Goal: Navigation & Orientation: Find specific page/section

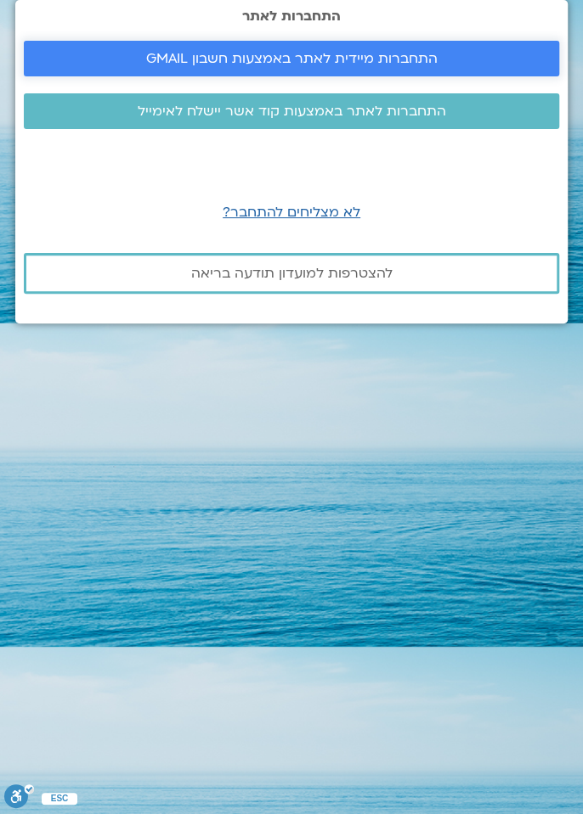
click at [447, 66] on span "התחברות מיידית לאתר באמצעות חשבון GMAIL" at bounding box center [291, 58] width 494 height 15
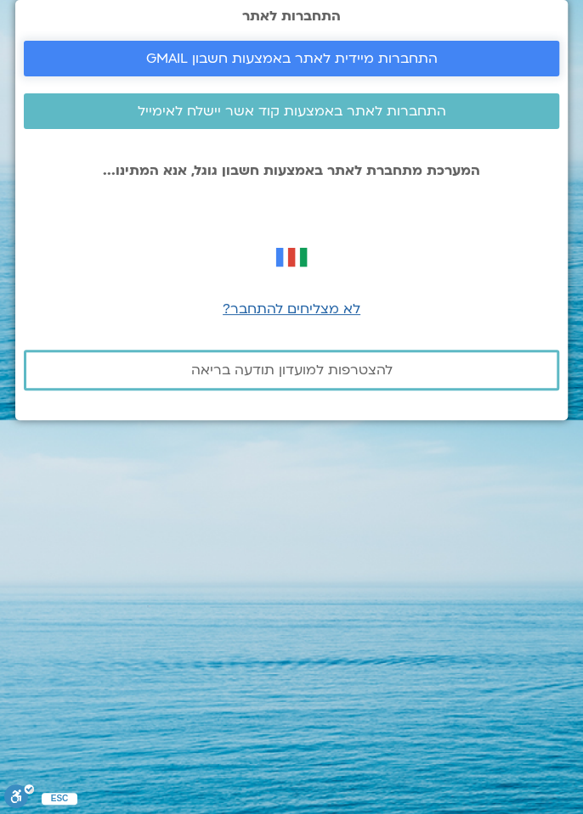
click at [464, 76] on link "התחברות מיידית לאתר באמצעות חשבון GMAIL" at bounding box center [291, 59] width 535 height 36
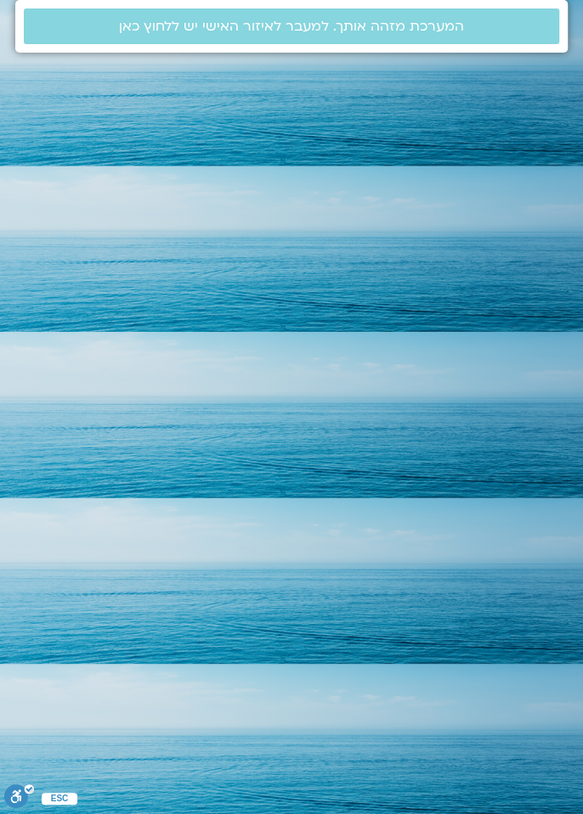
click at [465, 53] on html "המערכת מזהה אותך. למעבר לאיזור האישי יש ללחוץ כאן ESC ניתן להשתמש בחצי המקלדת ב…" at bounding box center [291, 26] width 583 height 53
click at [464, 53] on html "המערכת מזהה אותך. למעבר לאיזור האישי יש ללחוץ כאן ESC ניתן להשתמש בחצי המקלדת ב…" at bounding box center [291, 26] width 583 height 53
click at [500, 53] on html "המערכת מזהה אותך. למעבר לאיזור האישי יש ללחוץ כאן ESC ניתן להשתמש בחצי המקלדת ב…" at bounding box center [291, 26] width 583 height 53
click at [410, 53] on html "המערכת מזהה אותך. למעבר לאיזור האישי יש ללחוץ כאן ESC ניתן להשתמש בחצי המקלדת ב…" at bounding box center [291, 26] width 583 height 53
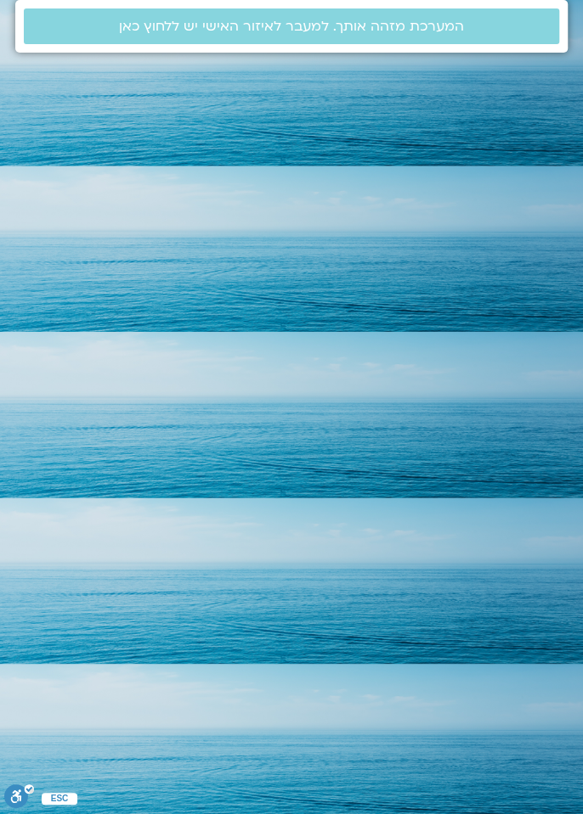
click at [409, 53] on html "המערכת מזהה אותך. למעבר לאיזור האישי יש ללחוץ כאן ESC ניתן להשתמש בחצי המקלדת ב…" at bounding box center [291, 26] width 583 height 53
click at [396, 53] on html "המערכת מזהה אותך. למעבר לאיזור האישי יש ללחוץ כאן ESC ניתן להשתמש בחצי המקלדת ב…" at bounding box center [291, 26] width 583 height 53
click at [535, 53] on html "המערכת מזהה אותך. למעבר לאיזור האישי יש ללחוץ כאן ESC ניתן להשתמש בחצי המקלדת ב…" at bounding box center [291, 26] width 583 height 53
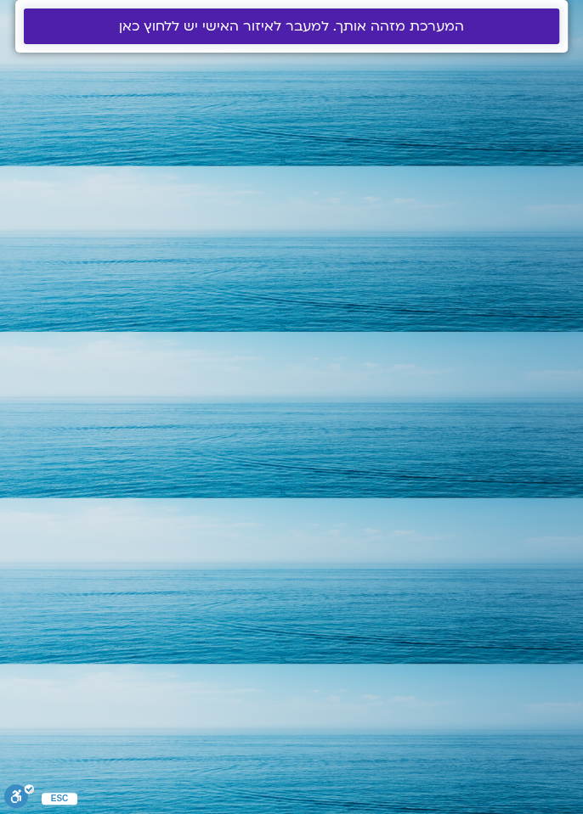
click at [494, 34] on link "המערכת מזהה אותך. למעבר לאיזור האישי יש ללחוץ כאן" at bounding box center [291, 26] width 535 height 36
click at [504, 28] on span "המערכת מזהה אותך. למעבר לאיזור האישי יש ללחוץ כאן" at bounding box center [291, 26] width 494 height 15
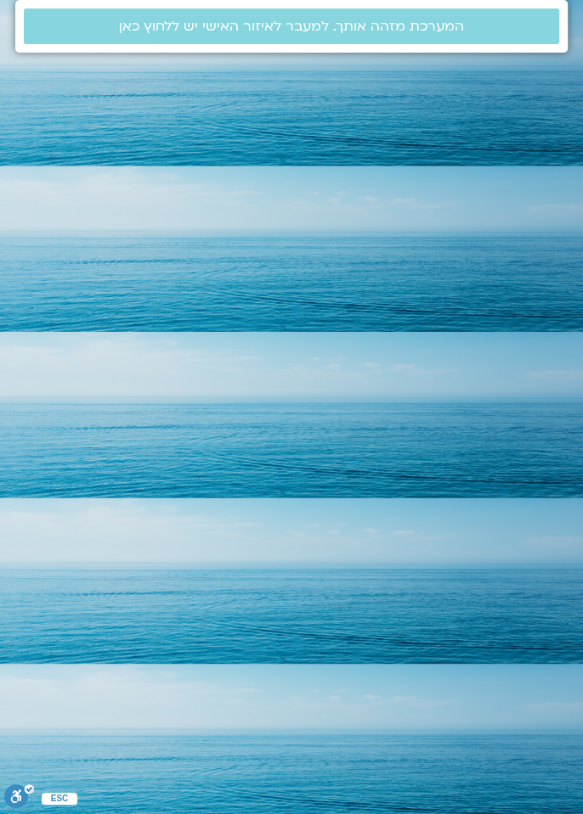
click at [503, 53] on html "המערכת מזהה אותך. למעבר לאיזור האישי יש ללחוץ כאן ESC ניתן להשתמש בחצי המקלדת ב…" at bounding box center [291, 26] width 583 height 53
